Goal: Book appointment/travel/reservation

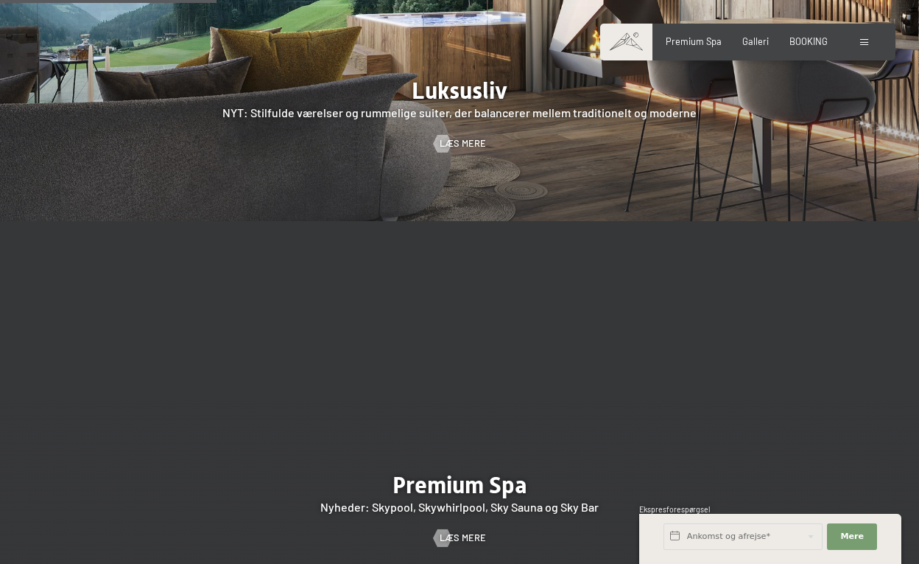
scroll to position [1400, 0]
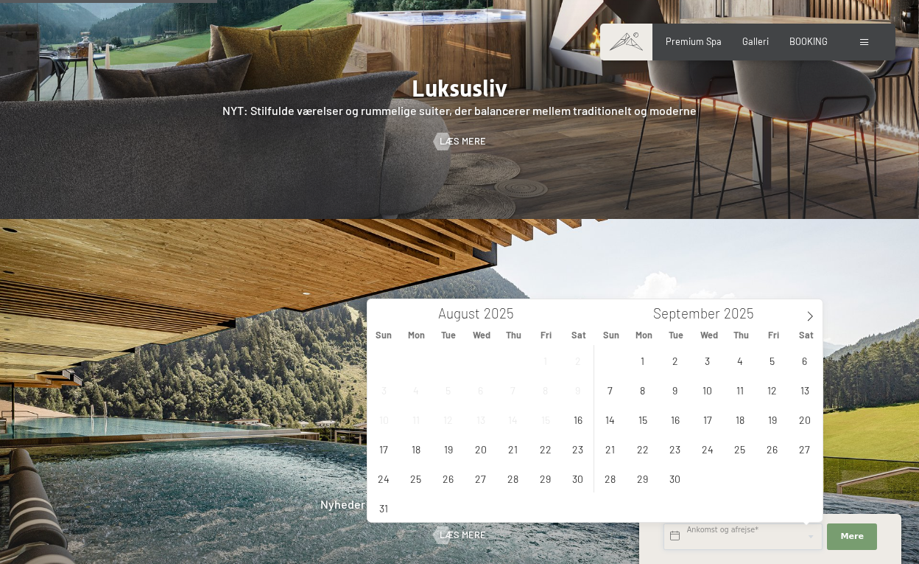
click at [747, 536] on input "text" at bounding box center [743, 536] width 159 height 27
click at [773, 418] on span "19" at bounding box center [772, 418] width 29 height 29
click at [773, 418] on div "31 1 2 3 4 5 6 7 8 9 10 11 12 13 14 15 16 17 18 19 20 21 22 23 24 25 26 27 28 2…" at bounding box center [707, 418] width 227 height 147
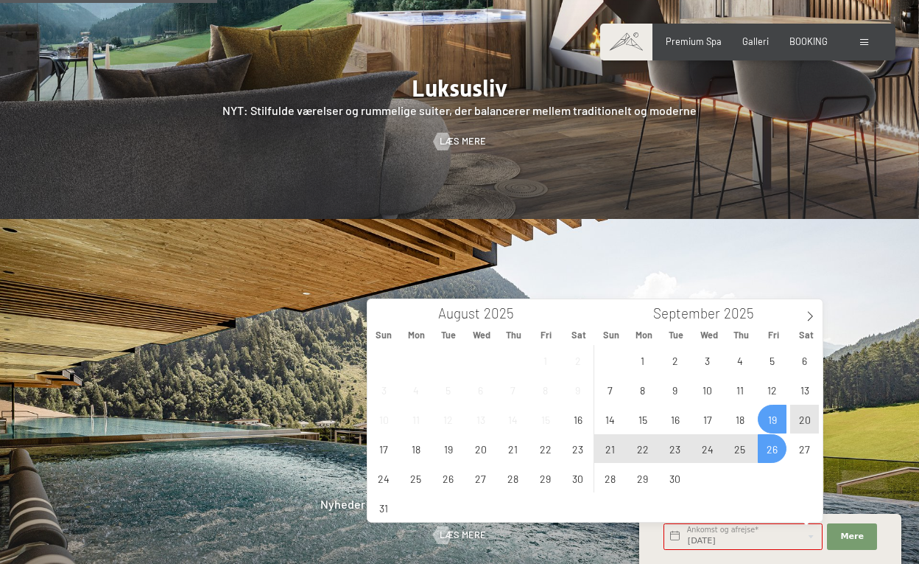
click at [773, 449] on span "26" at bounding box center [772, 448] width 29 height 29
type input "Fri. 19/09/2025 - Fri. 26/09/2025"
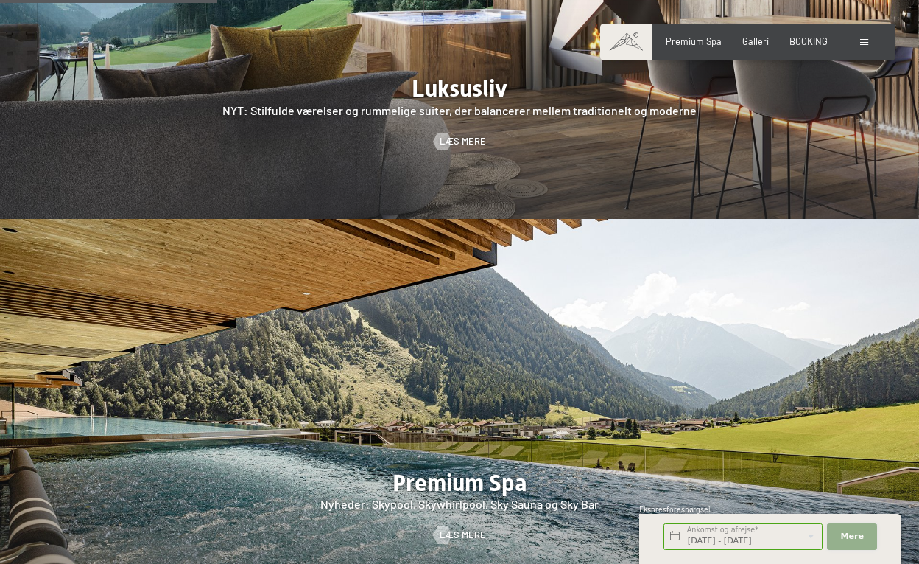
click at [853, 537] on font "Mere" at bounding box center [852, 536] width 24 height 10
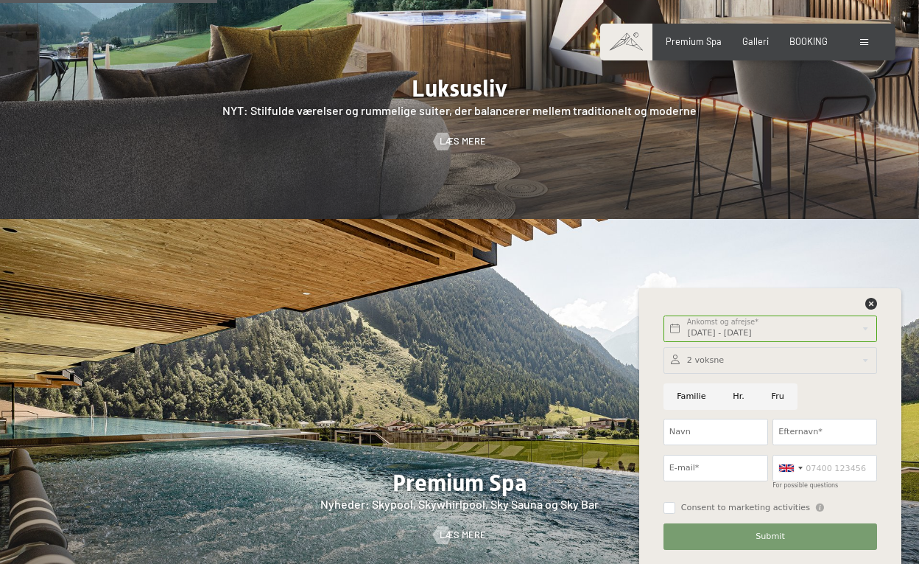
scroll to position [0, 0]
click at [870, 303] on icon at bounding box center [872, 304] width 12 height 12
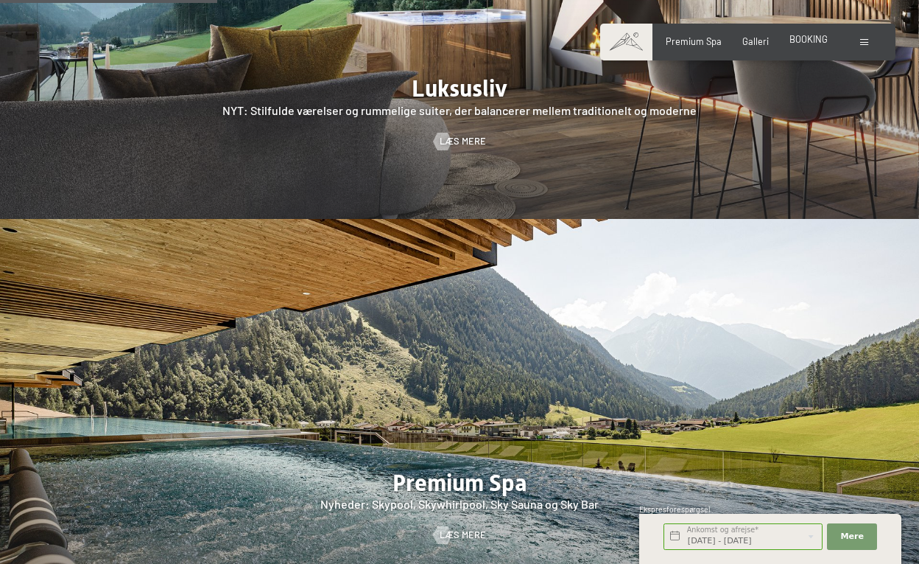
click at [796, 43] on font "BOOKING" at bounding box center [809, 39] width 38 height 12
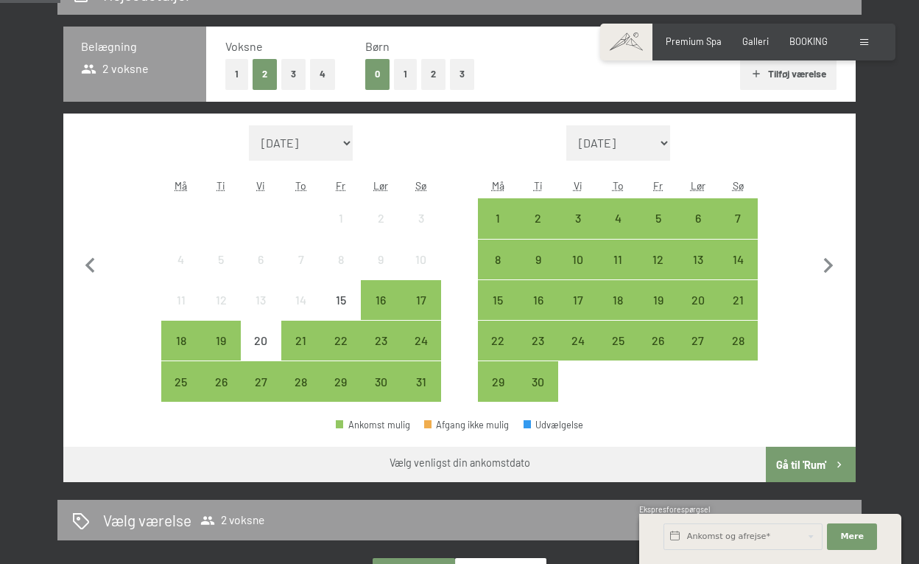
scroll to position [345, 0]
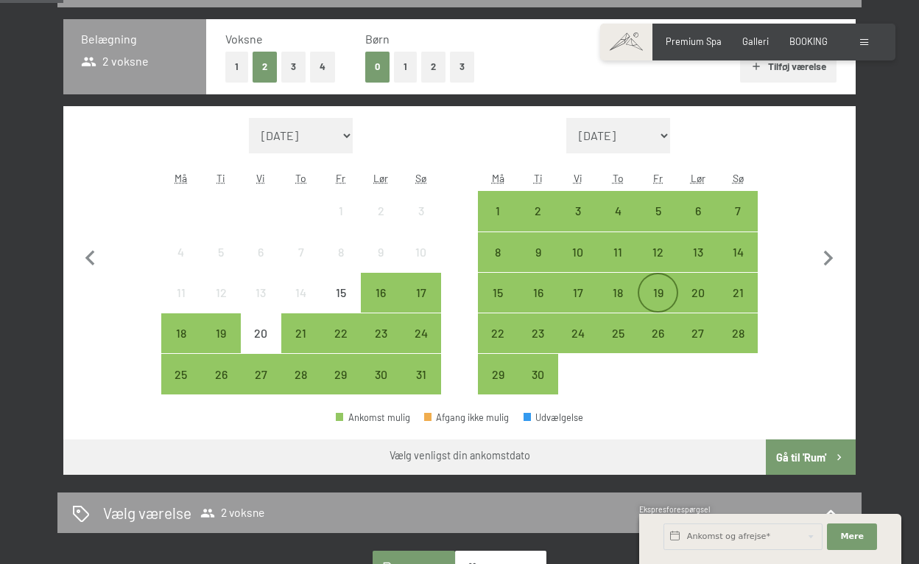
click at [662, 289] on font "19" at bounding box center [658, 292] width 10 height 14
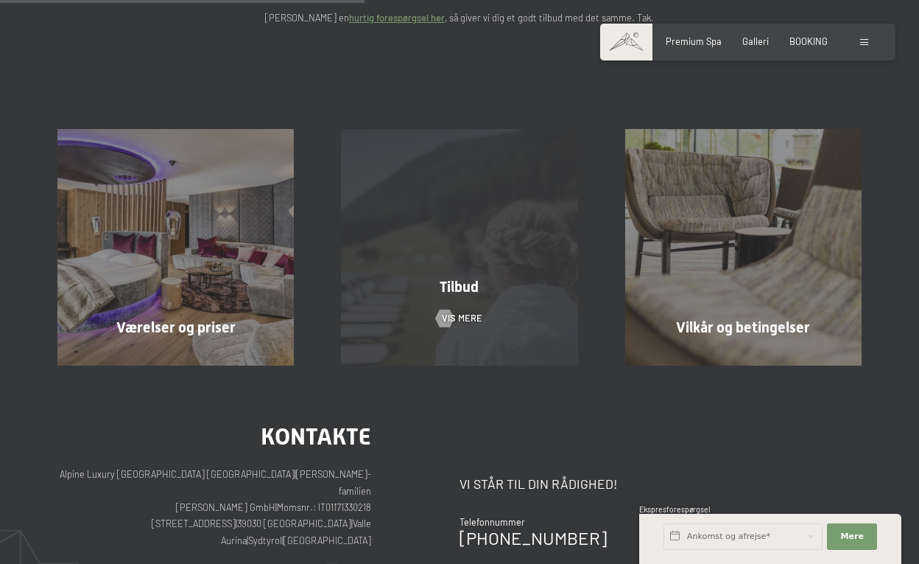
scroll to position [244, 0]
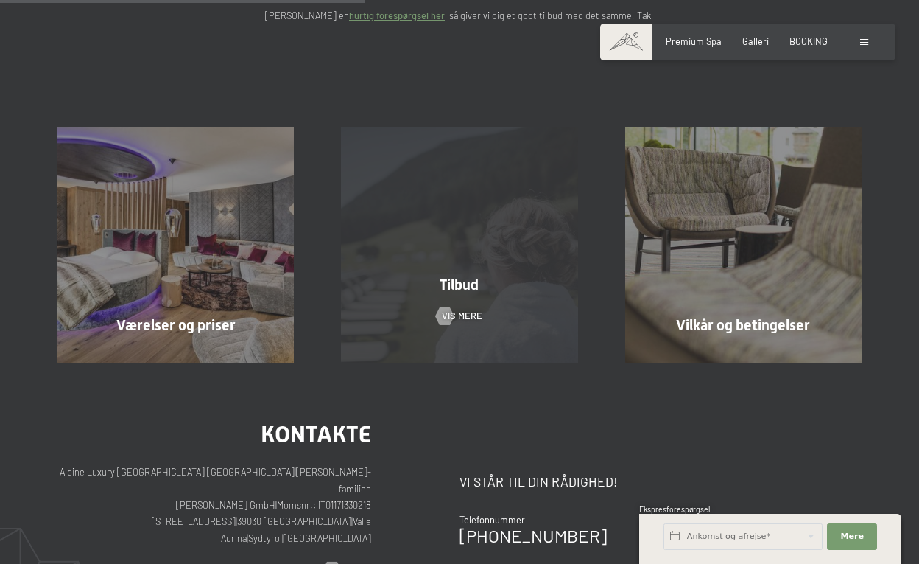
click at [461, 284] on font "Tilbud" at bounding box center [459, 284] width 39 height 18
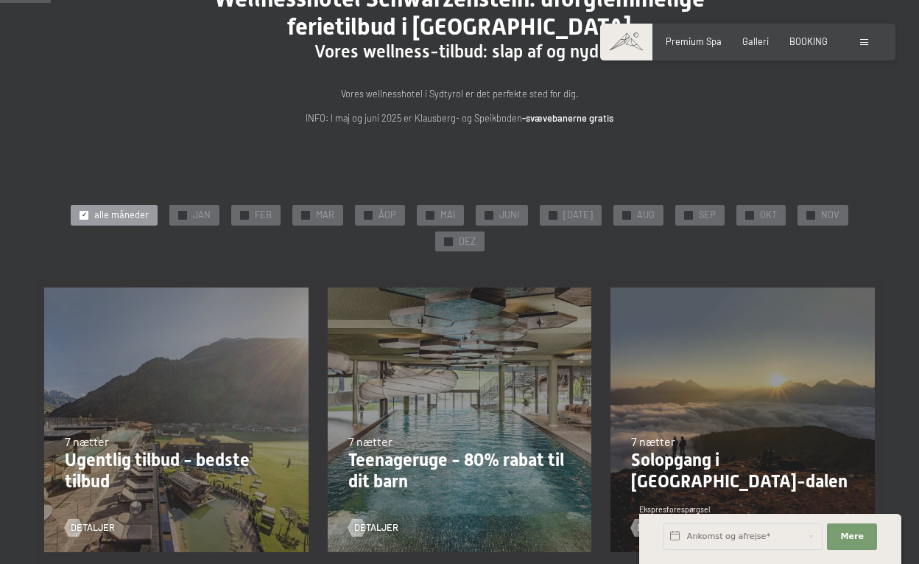
scroll to position [118, 0]
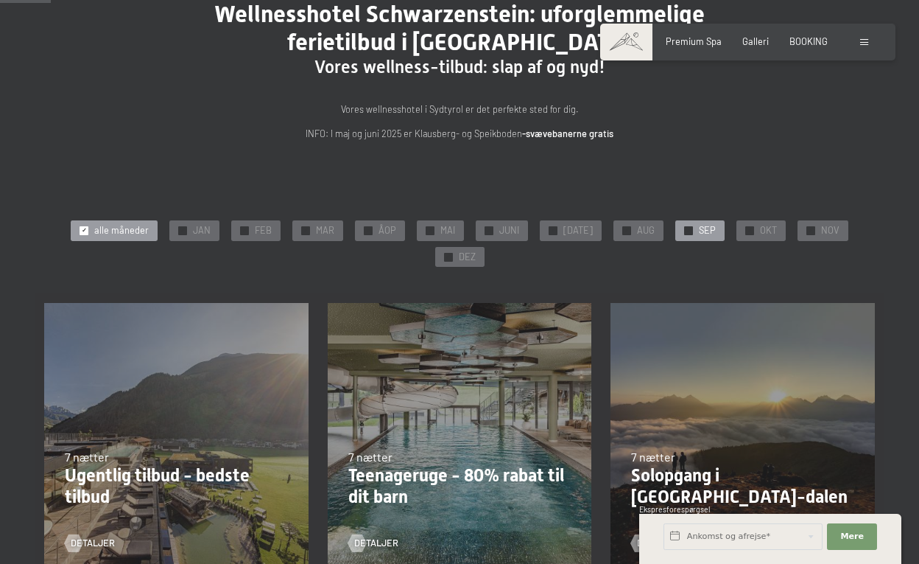
click at [699, 231] on font "SEP" at bounding box center [707, 230] width 17 height 12
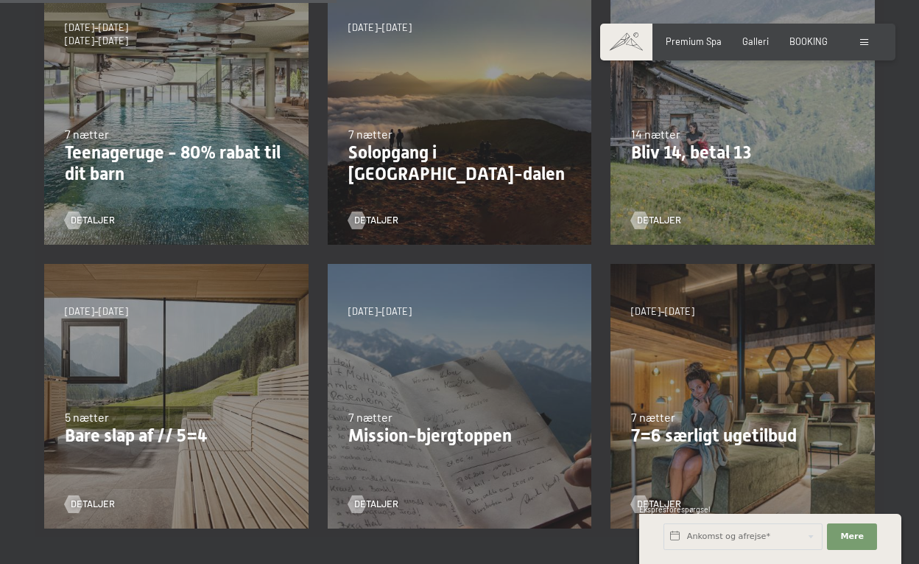
scroll to position [532, 0]
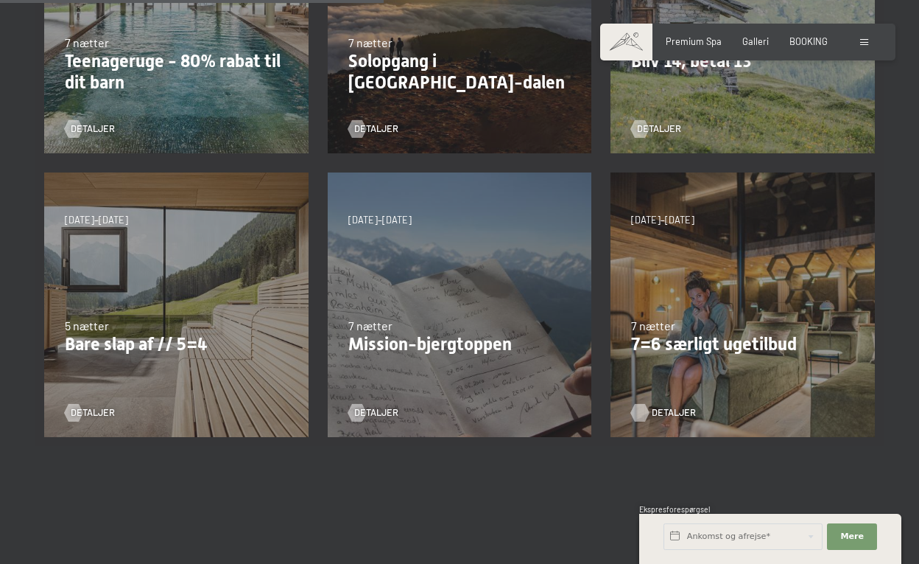
click at [661, 409] on font "detaljer" at bounding box center [674, 412] width 44 height 12
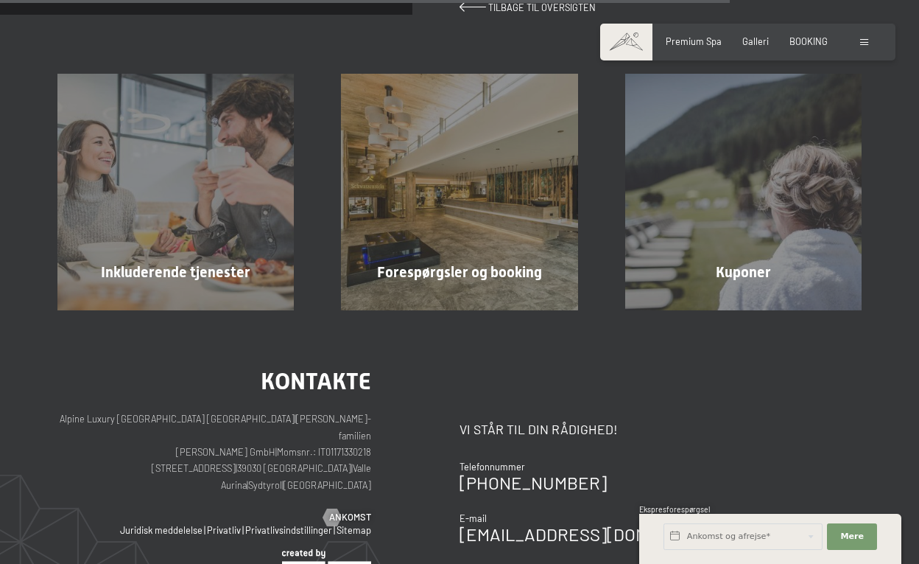
scroll to position [1107, 0]
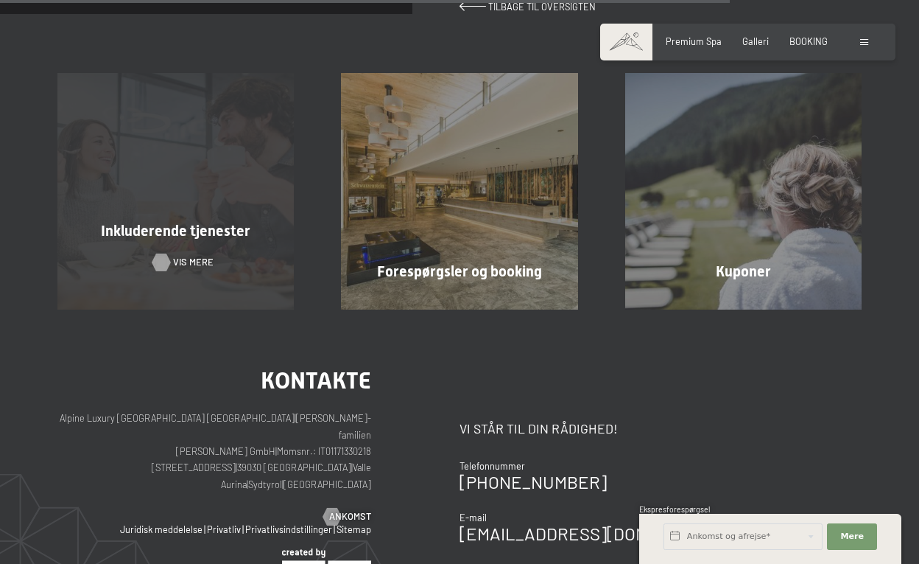
click at [186, 256] on font "Vis mere" at bounding box center [193, 262] width 41 height 12
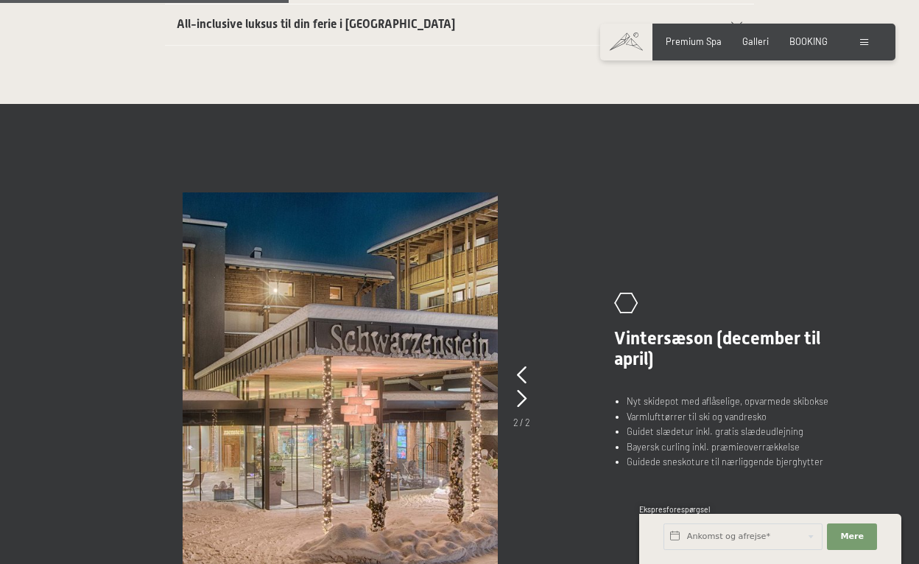
scroll to position [790, 0]
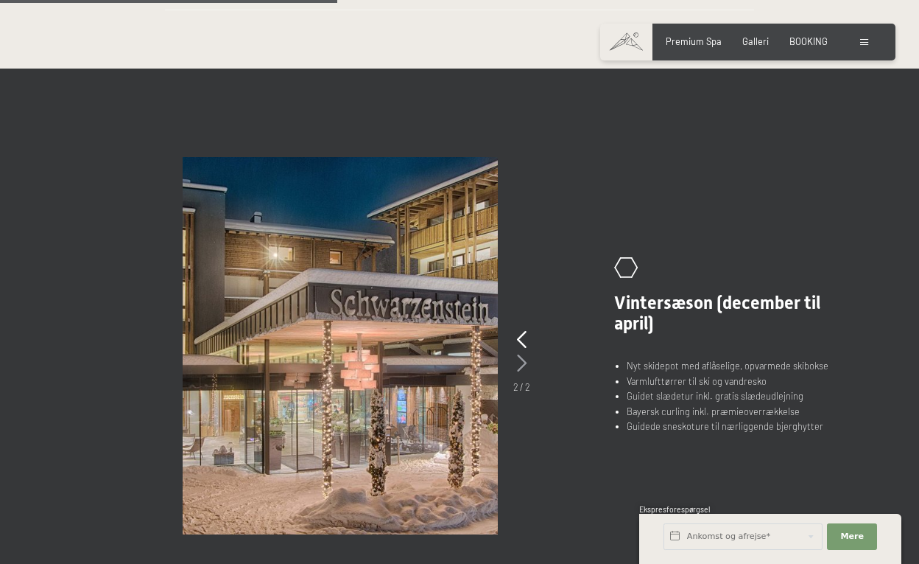
click at [525, 354] on icon at bounding box center [522, 363] width 10 height 18
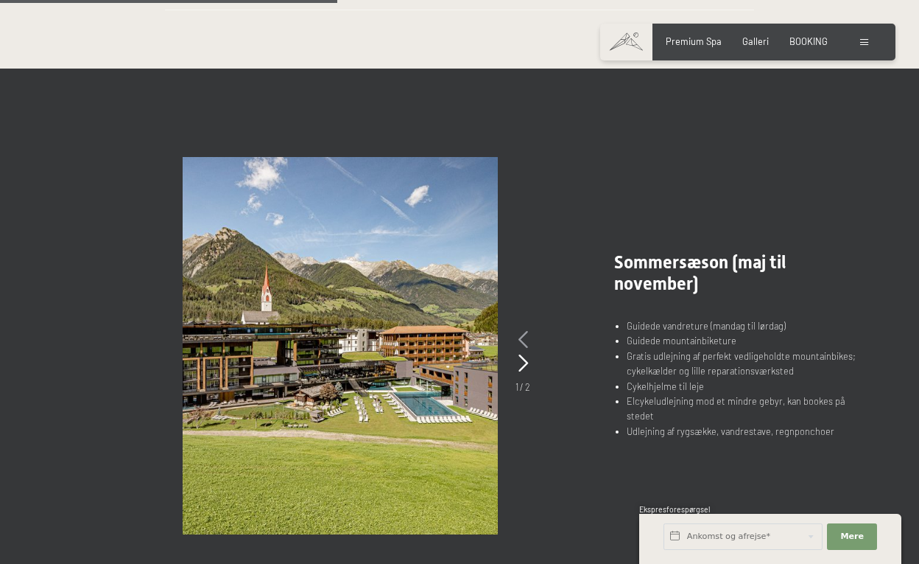
click at [522, 331] on icon at bounding box center [524, 340] width 10 height 18
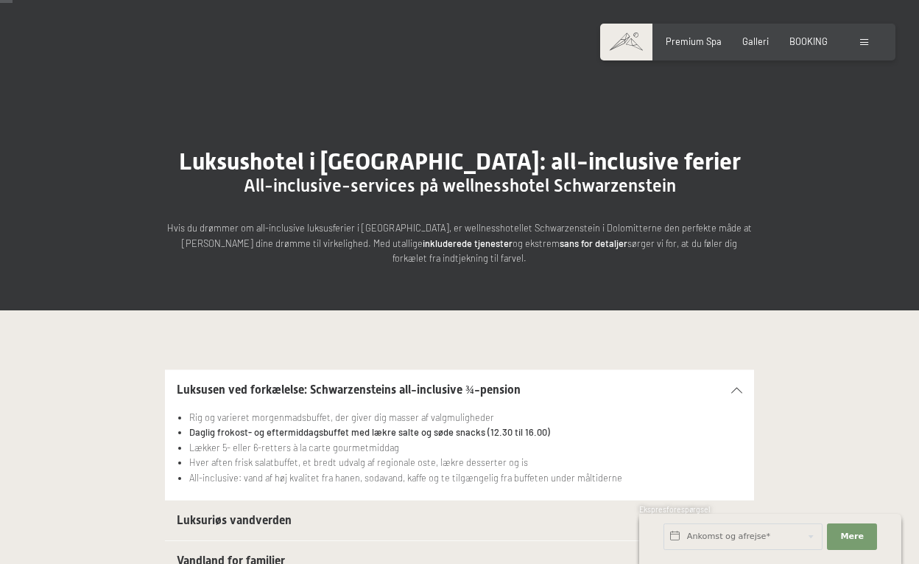
scroll to position [0, 0]
